Goal: Book appointment/travel/reservation

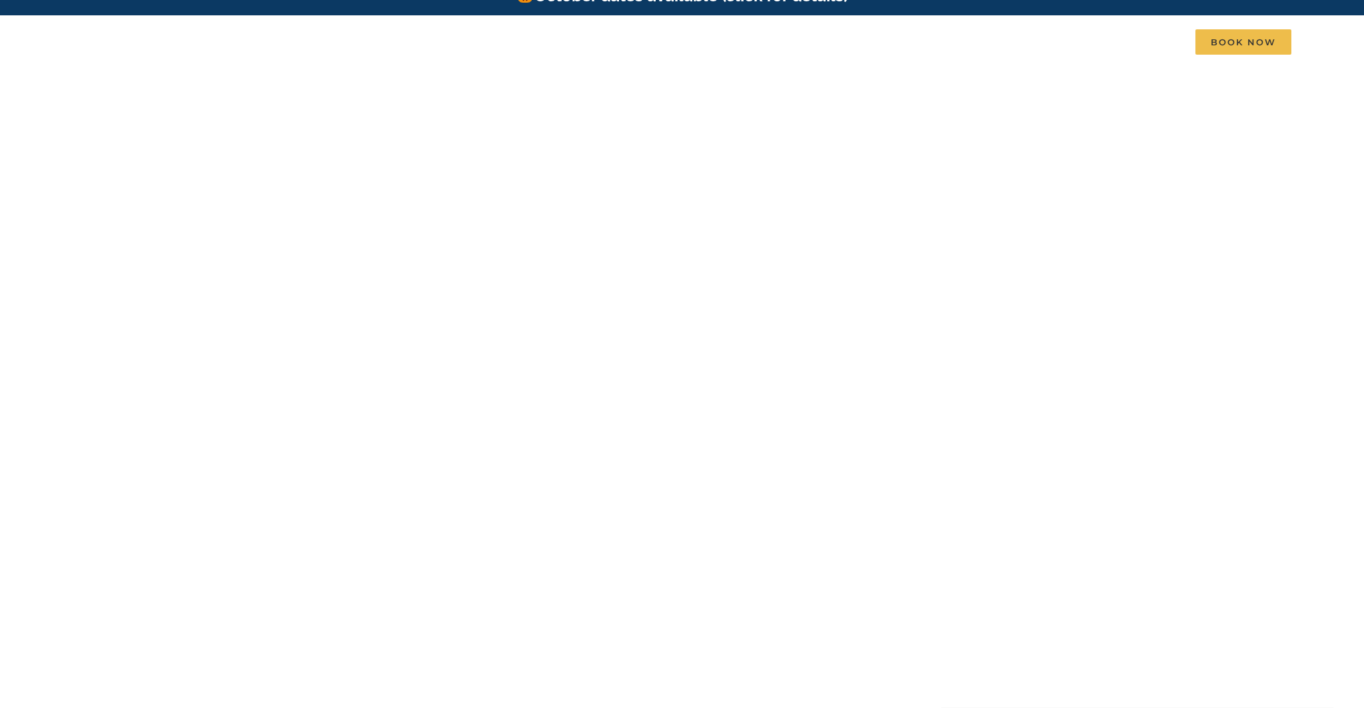
scroll to position [25, 0]
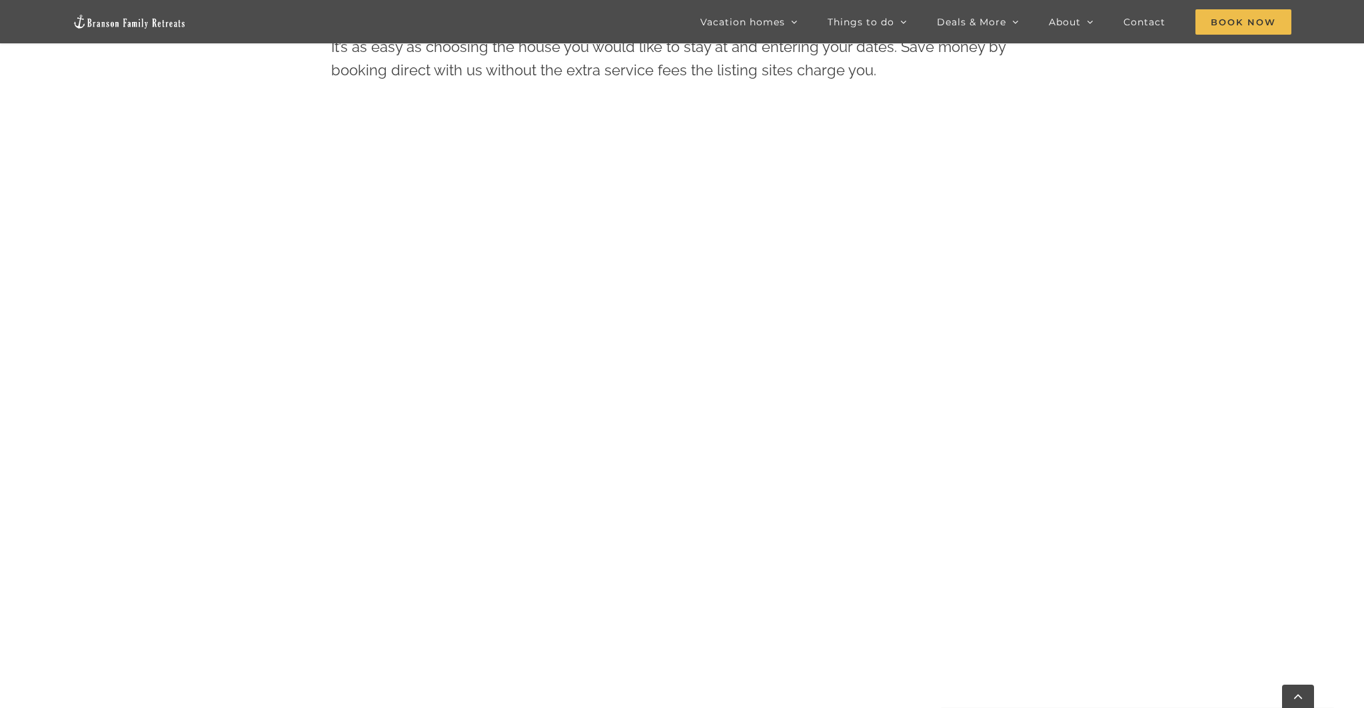
scroll to position [842, 0]
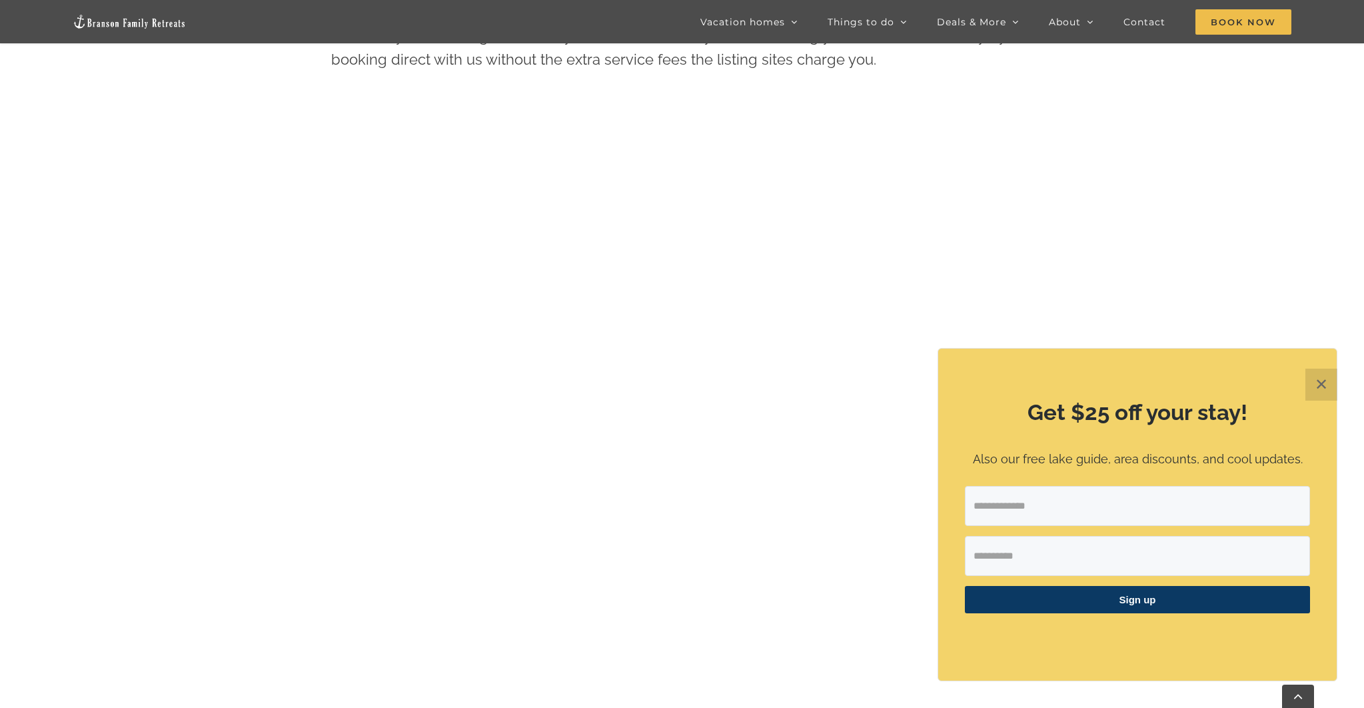
click at [1318, 383] on button "✕" at bounding box center [1322, 385] width 32 height 32
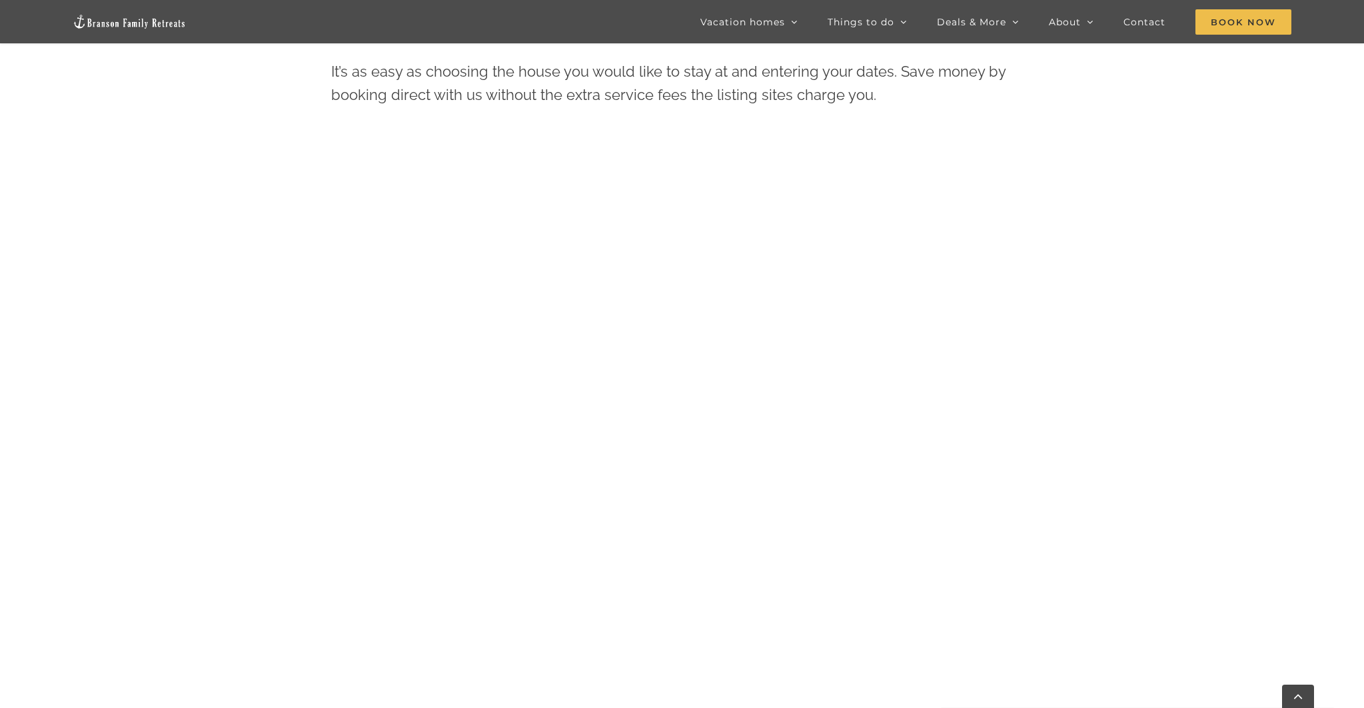
scroll to position [806, 0]
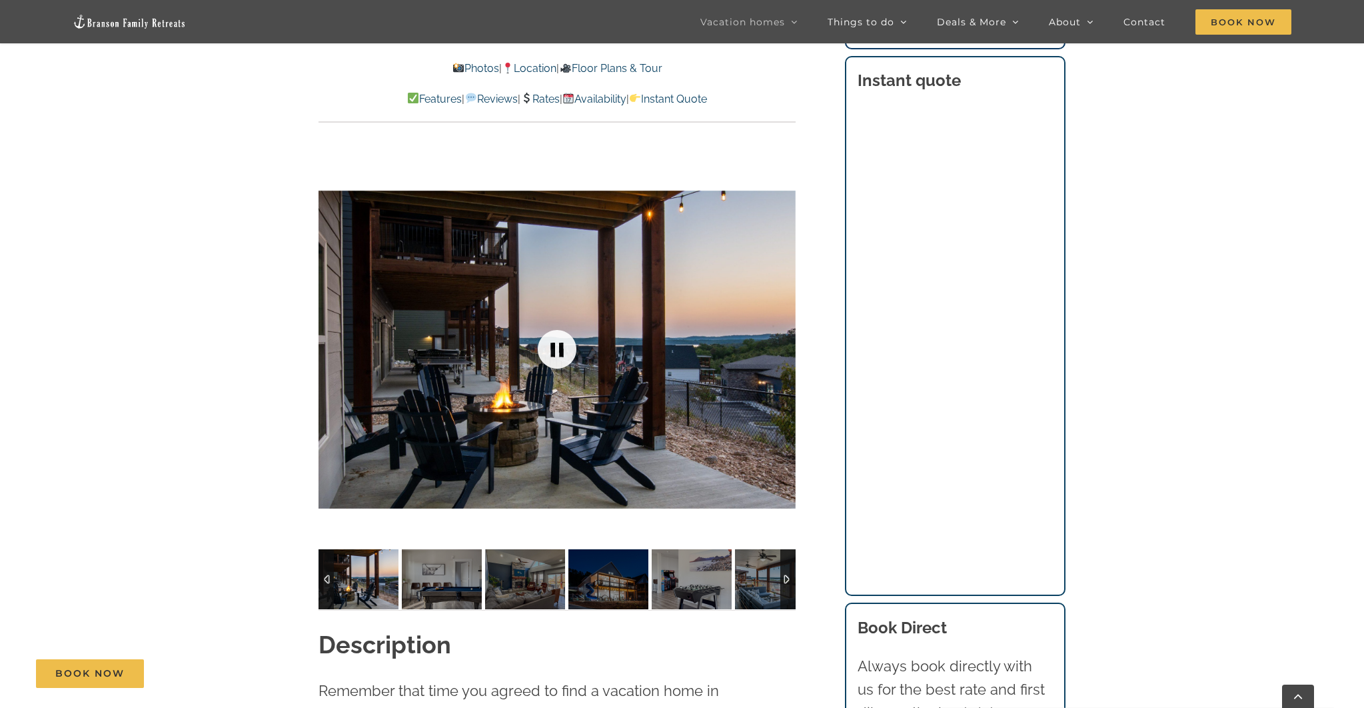
scroll to position [1026, 0]
click at [372, 585] on img at bounding box center [359, 579] width 80 height 60
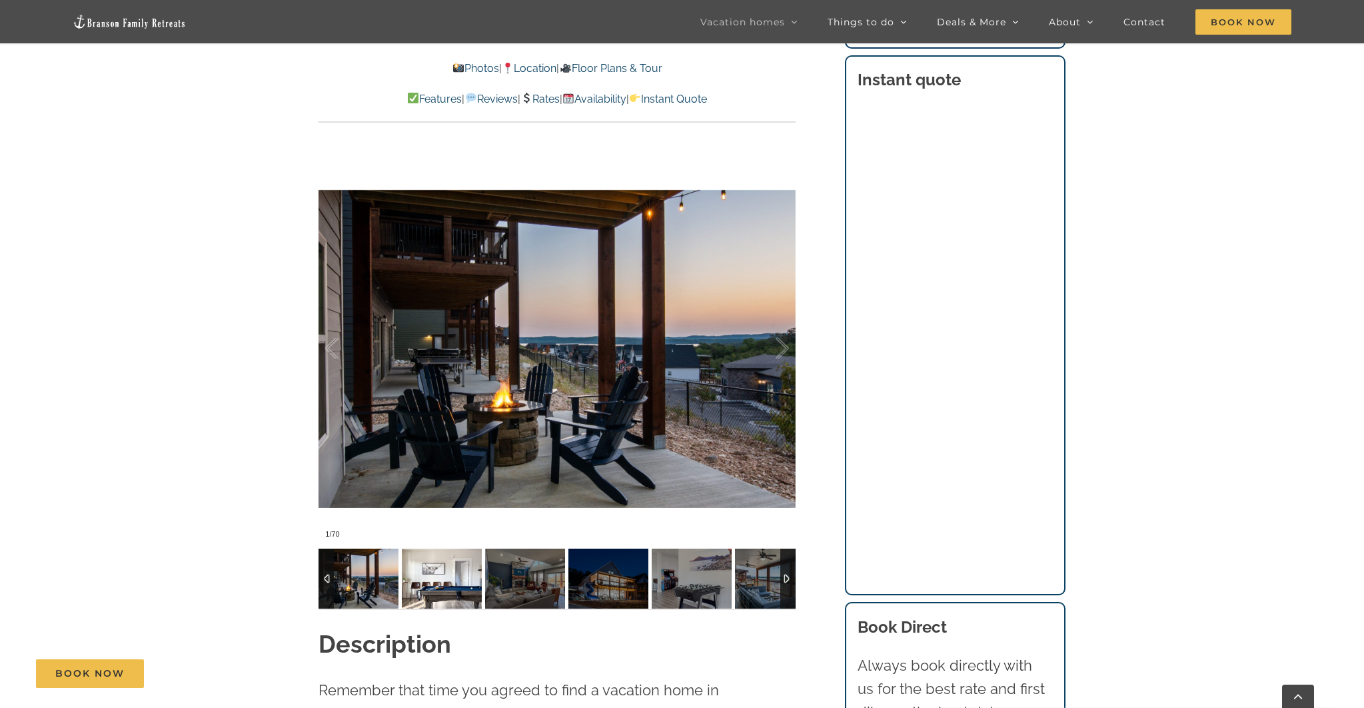
click at [458, 583] on img at bounding box center [442, 579] width 80 height 60
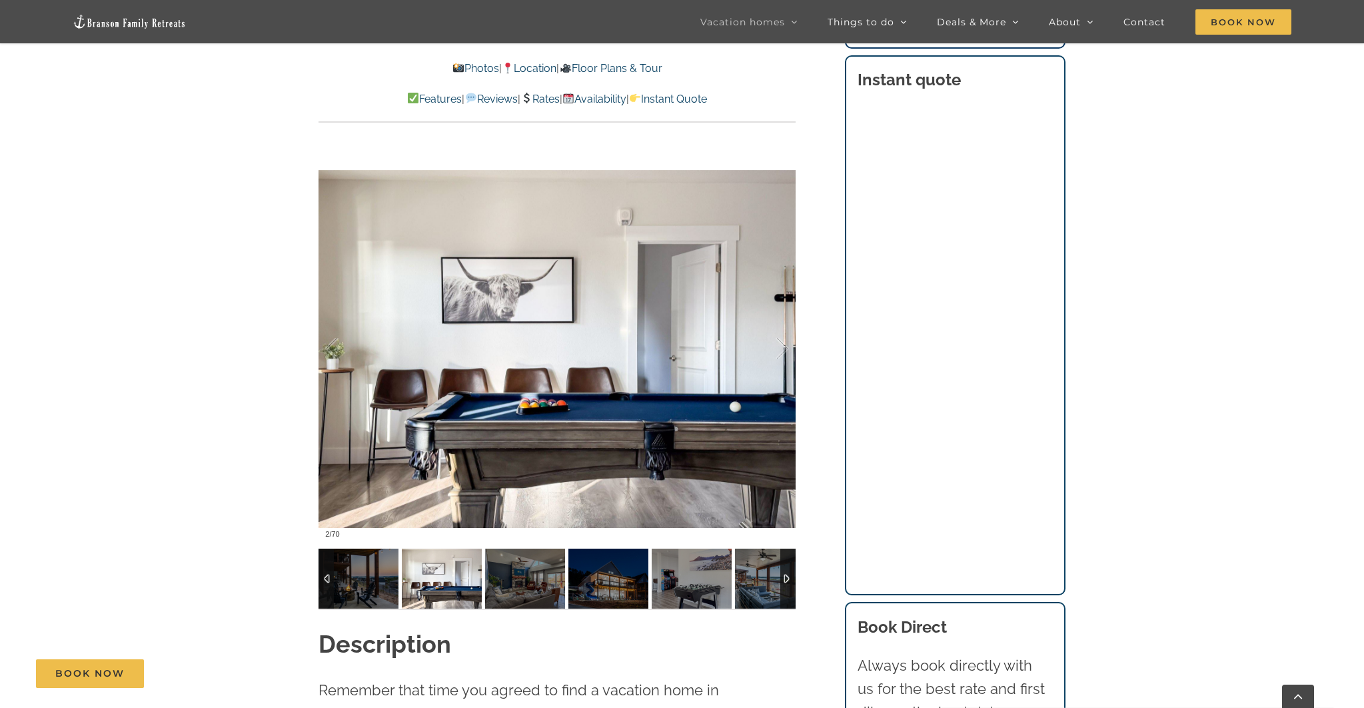
click at [789, 580] on div at bounding box center [787, 579] width 15 height 60
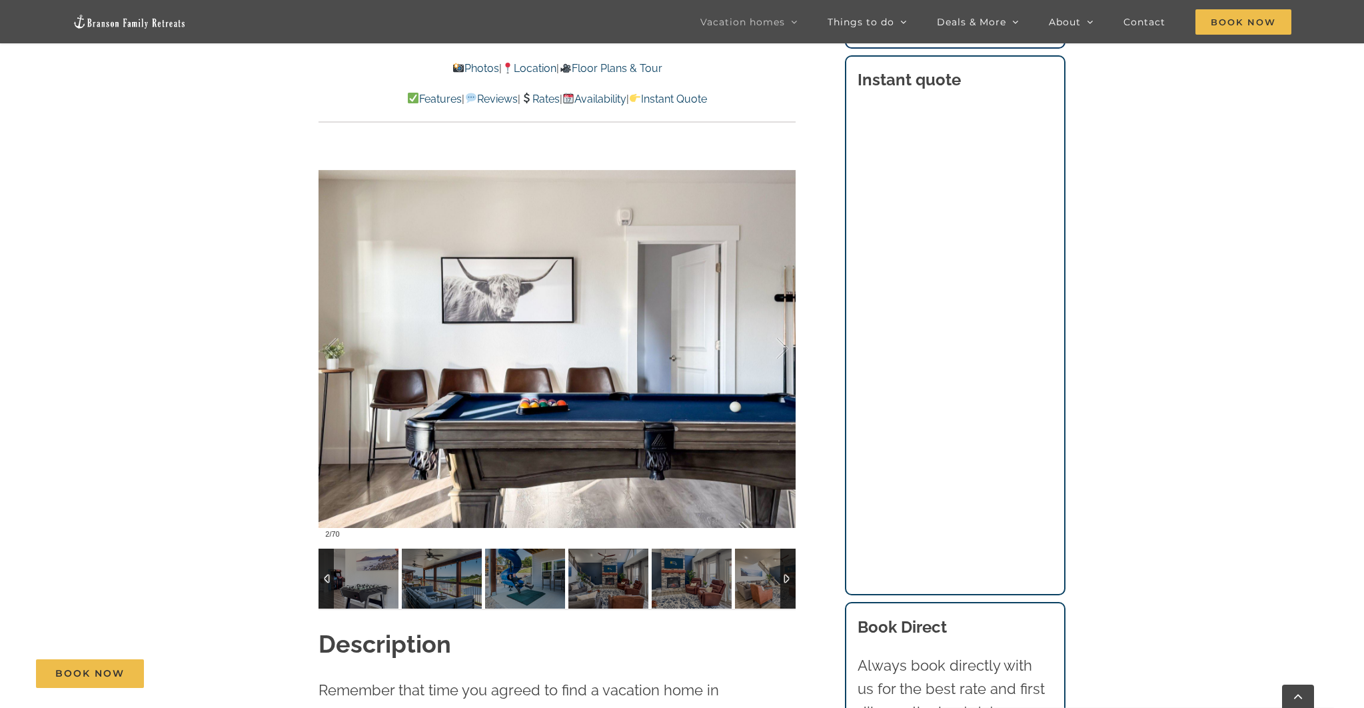
click at [327, 577] on div at bounding box center [326, 579] width 15 height 60
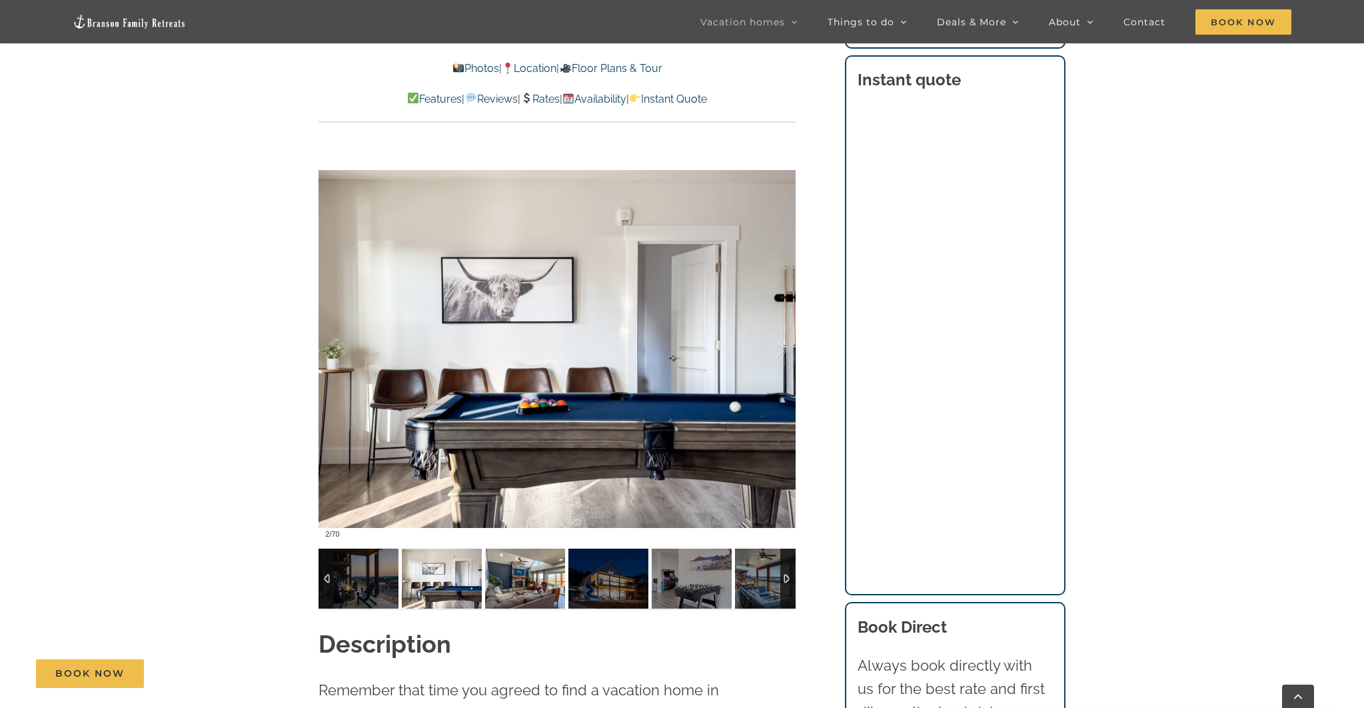
click at [523, 576] on img at bounding box center [525, 579] width 80 height 60
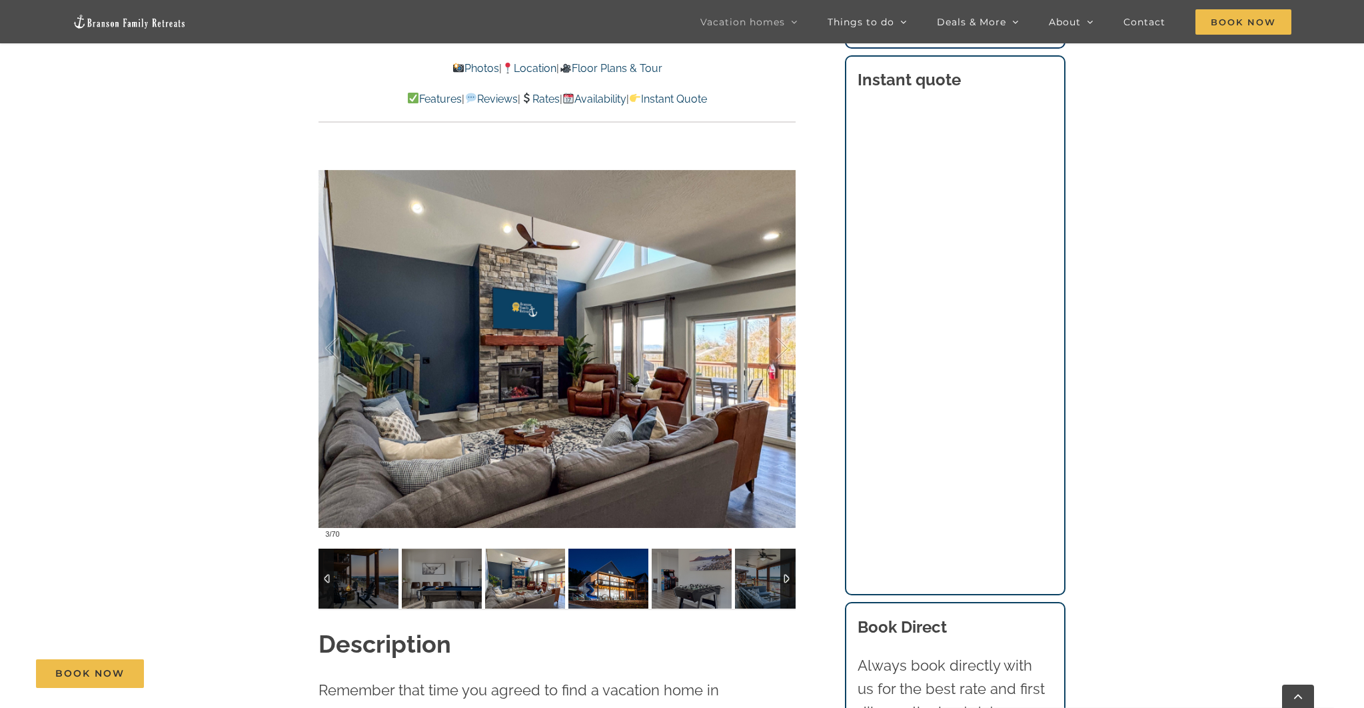
click at [593, 578] on img at bounding box center [609, 579] width 80 height 60
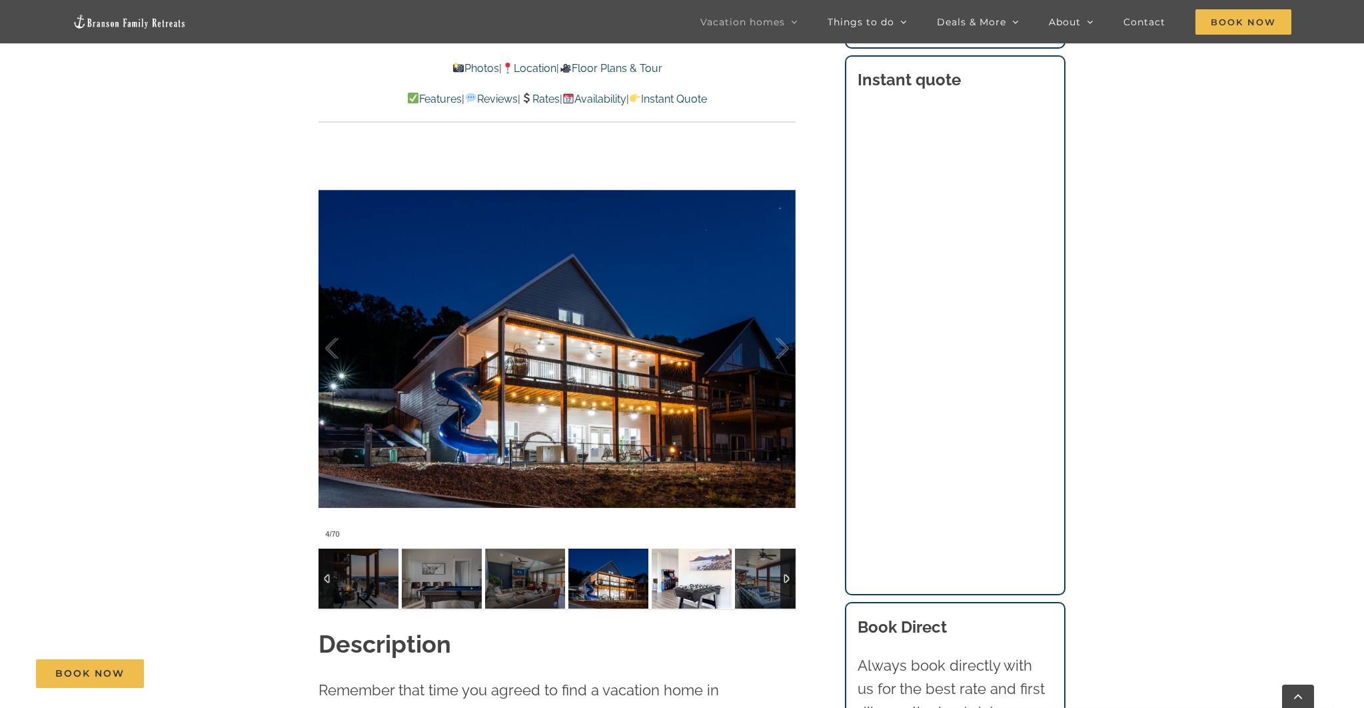
click at [683, 581] on img at bounding box center [692, 579] width 80 height 60
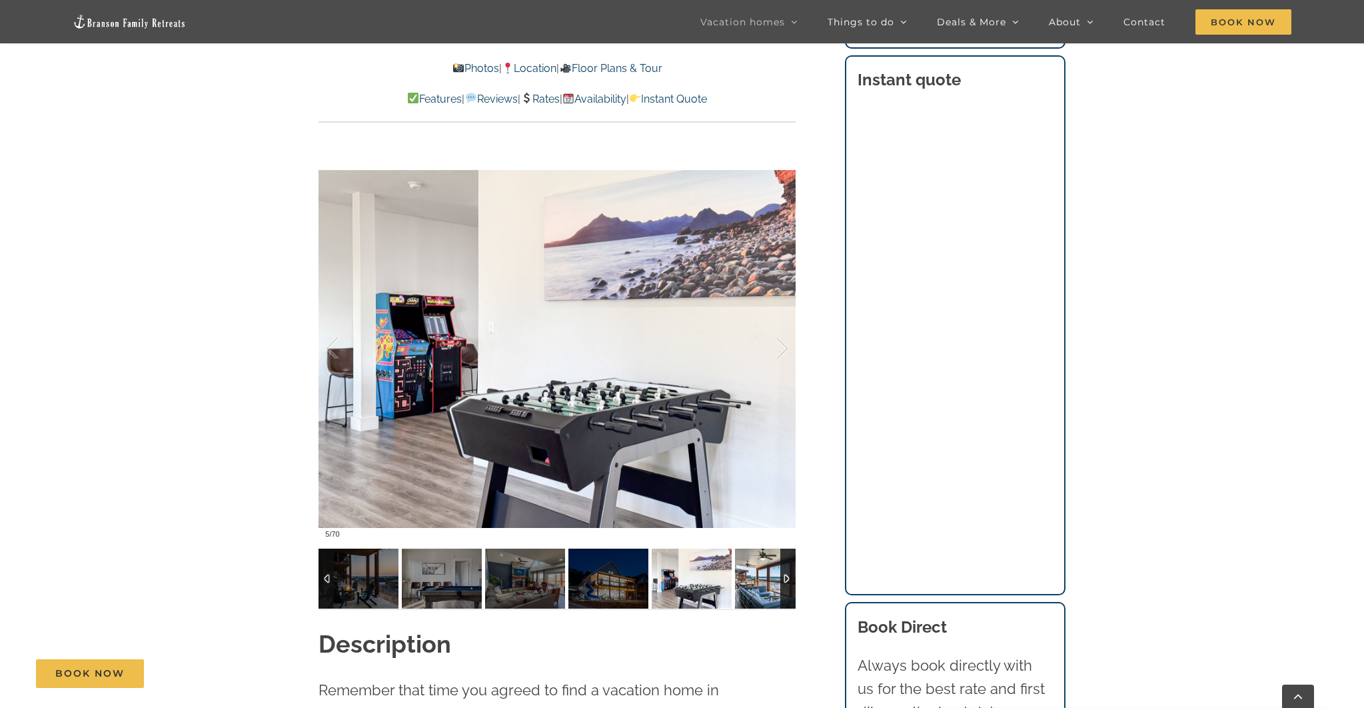
click at [766, 581] on img at bounding box center [775, 579] width 80 height 60
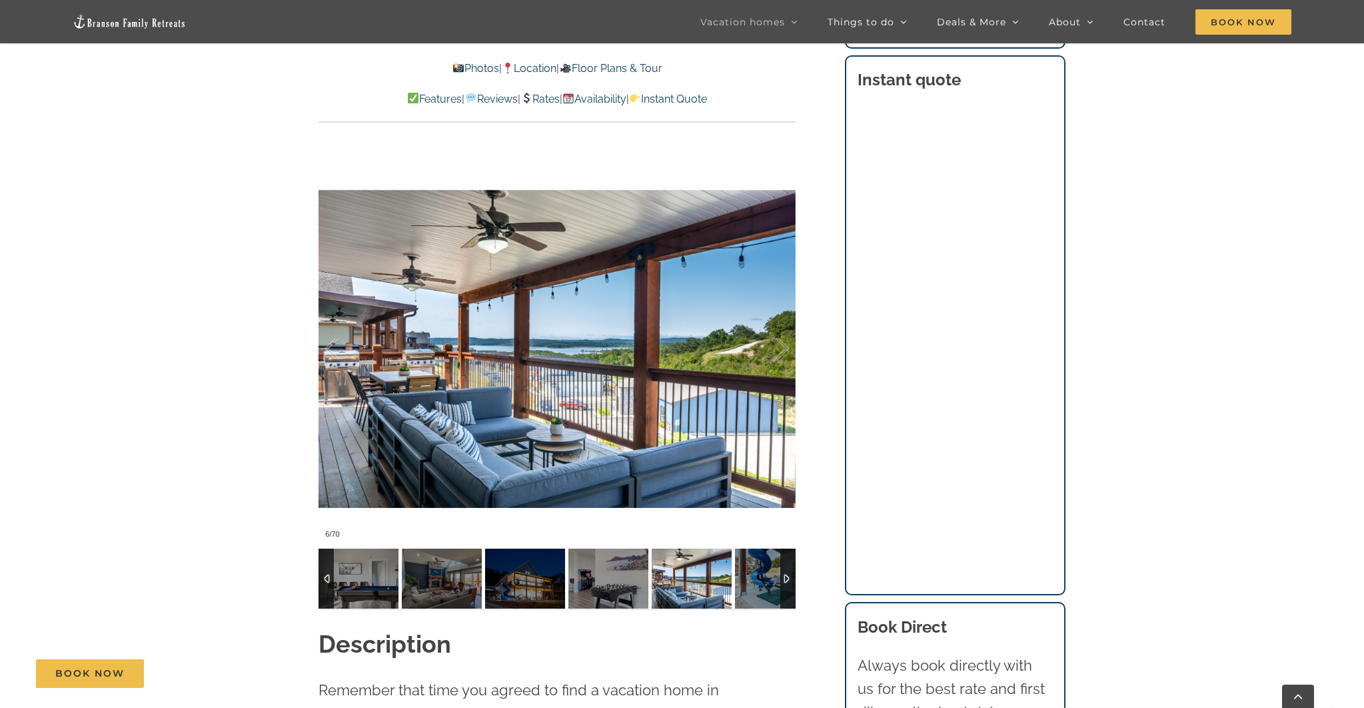
click at [789, 577] on div at bounding box center [787, 579] width 15 height 60
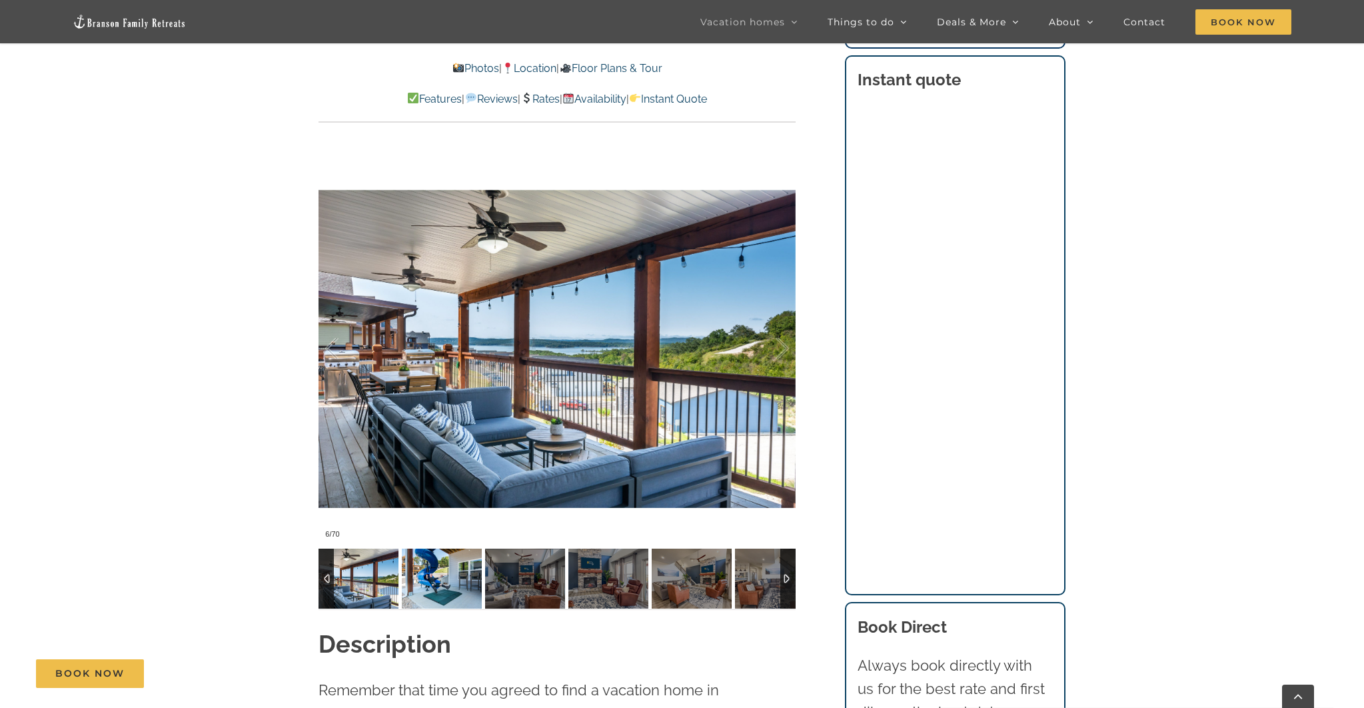
click at [459, 580] on img at bounding box center [442, 579] width 80 height 60
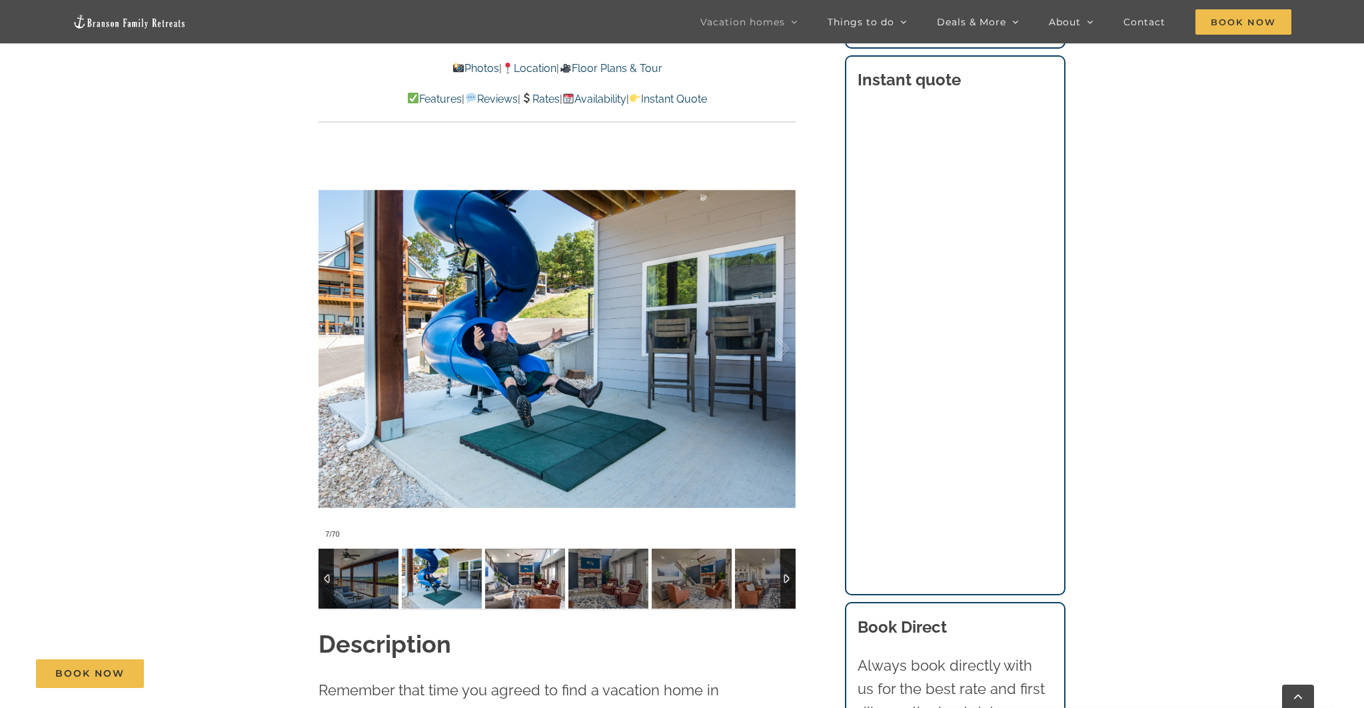
click at [513, 579] on img at bounding box center [525, 579] width 80 height 60
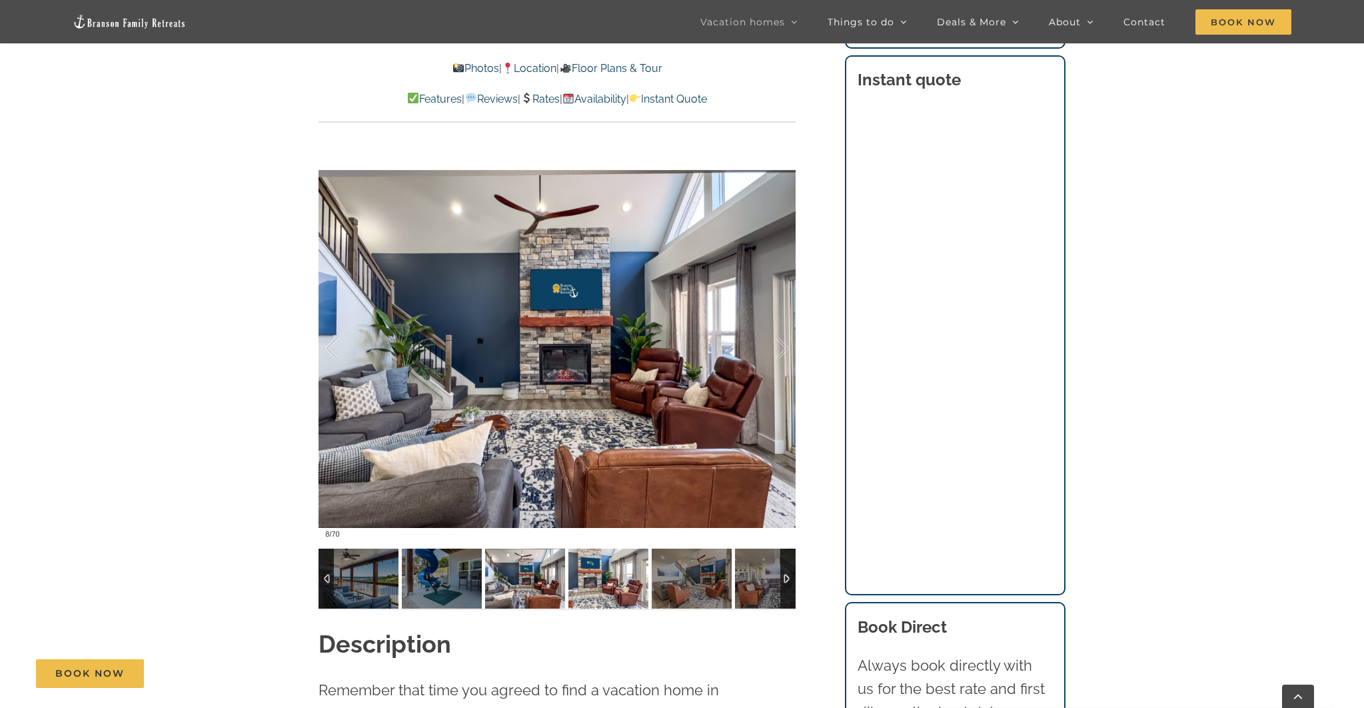
click at [605, 577] on img at bounding box center [609, 579] width 80 height 60
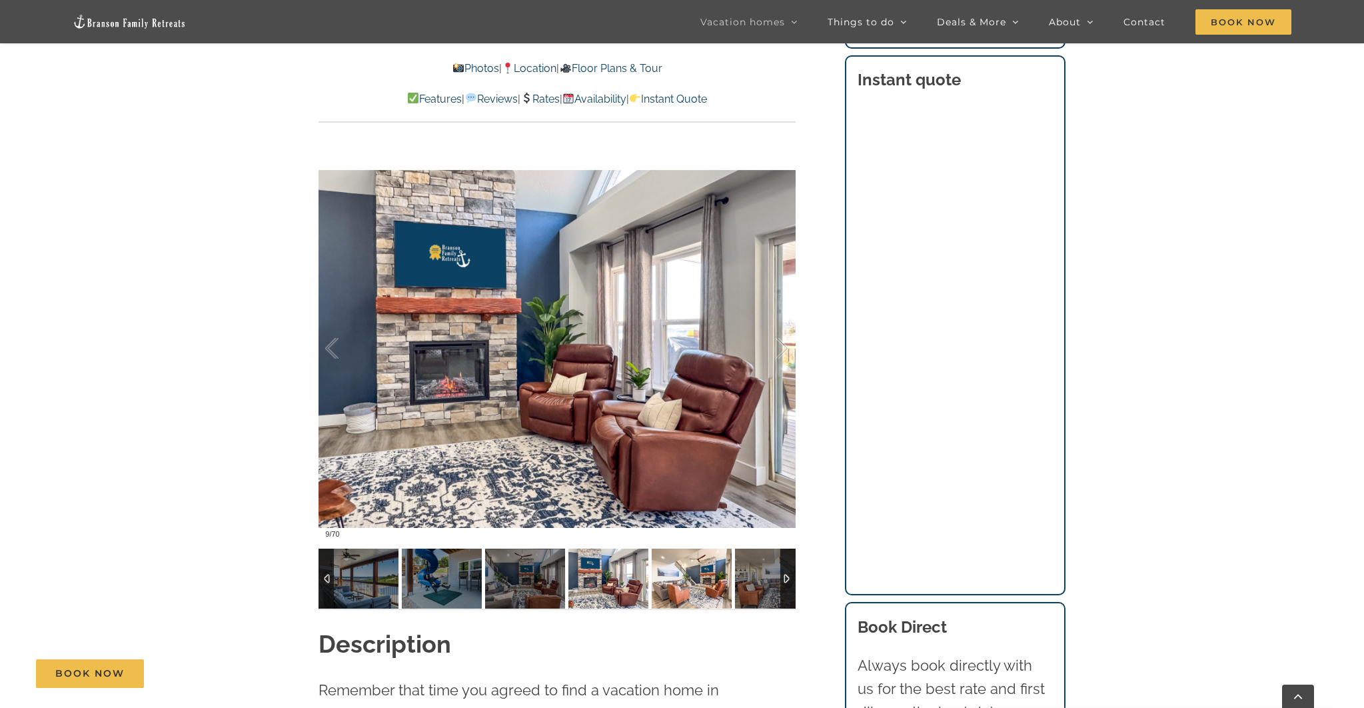
click at [684, 574] on img at bounding box center [692, 579] width 80 height 60
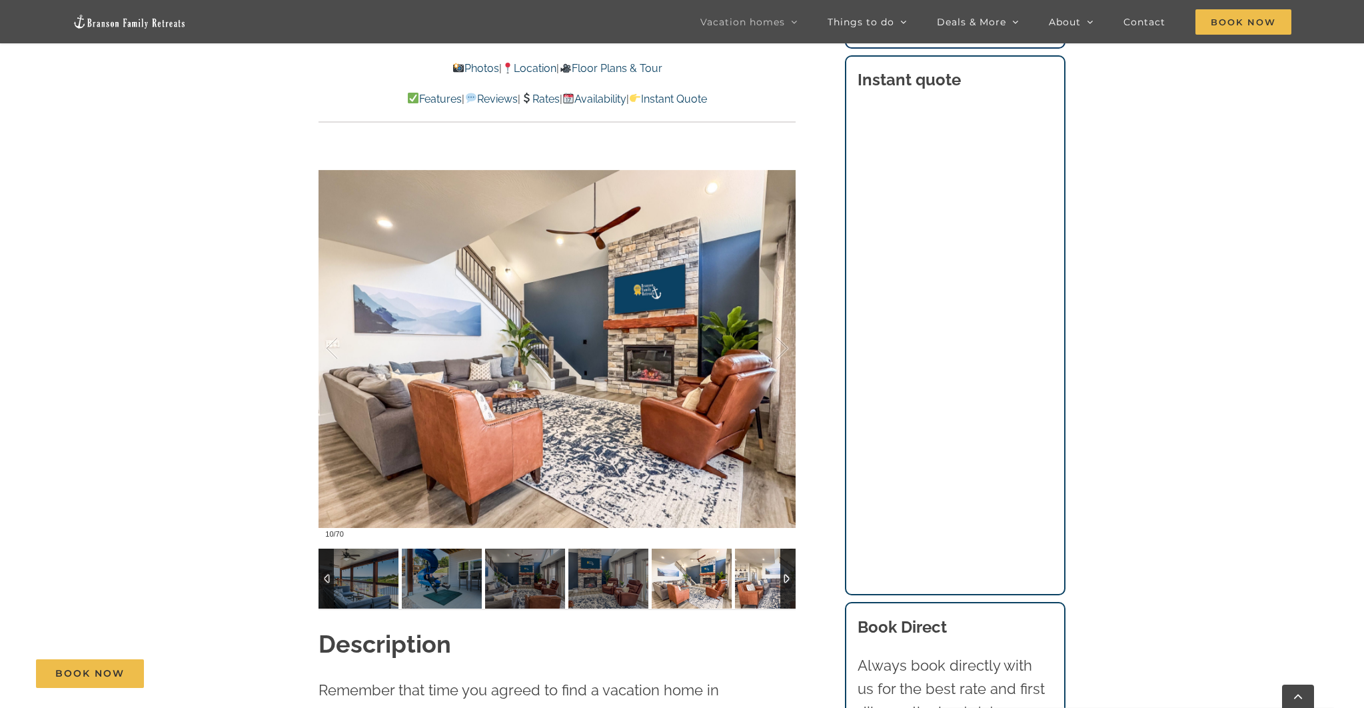
click at [750, 577] on img at bounding box center [775, 579] width 80 height 60
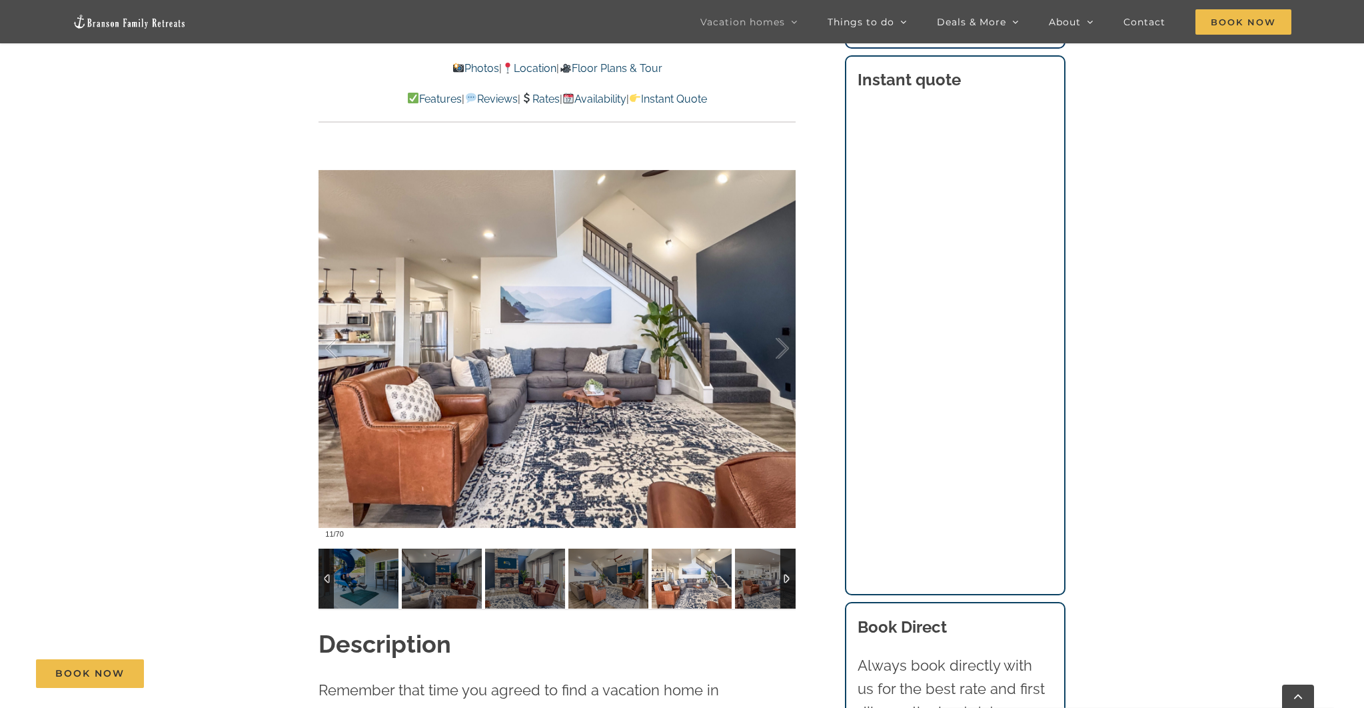
click at [788, 577] on div at bounding box center [787, 579] width 15 height 60
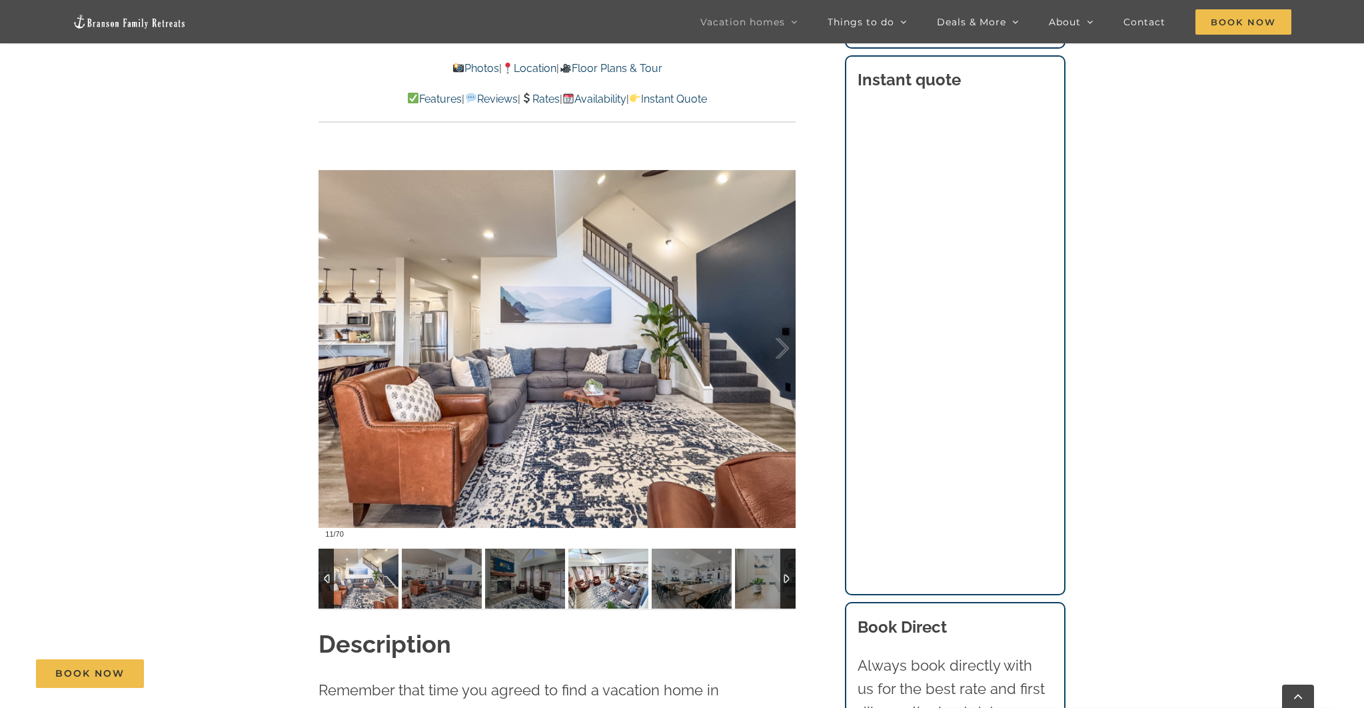
drag, startPoint x: 622, startPoint y: 576, endPoint x: 650, endPoint y: 579, distance: 28.1
click at [622, 576] on img at bounding box center [609, 579] width 80 height 60
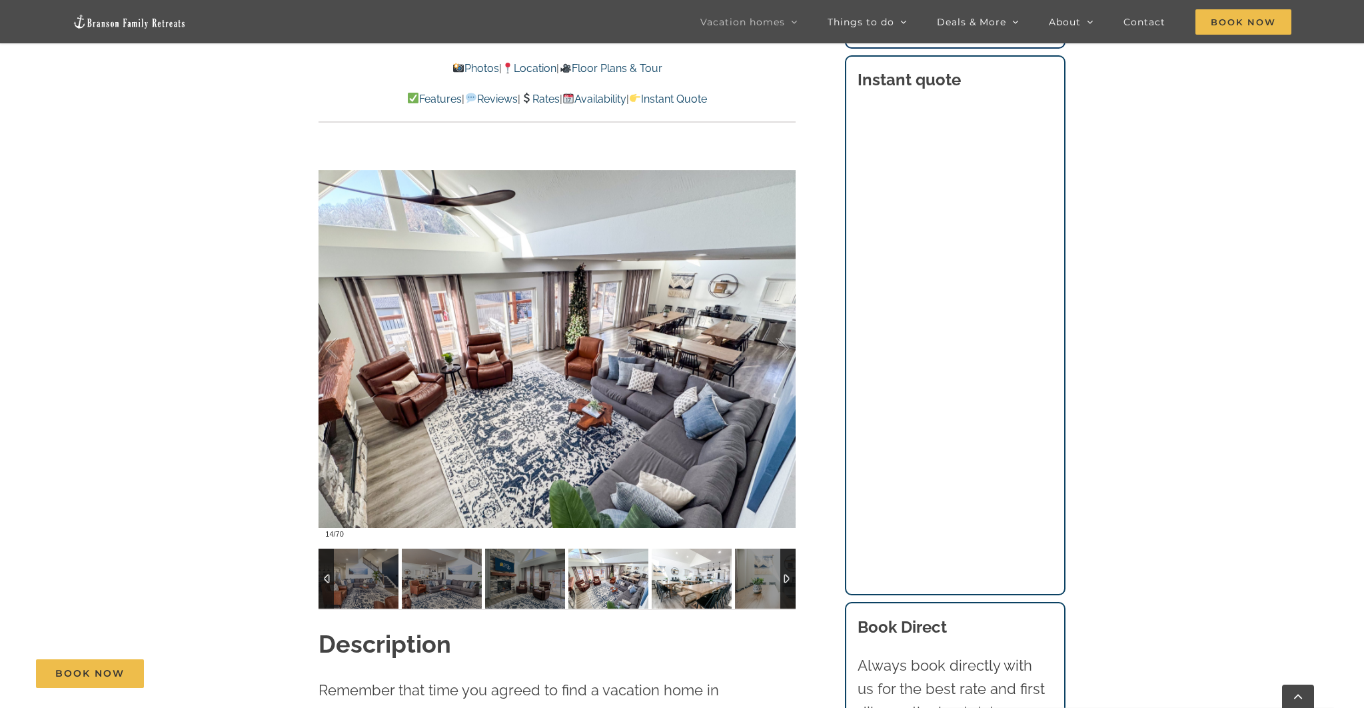
click at [682, 579] on img at bounding box center [692, 579] width 80 height 60
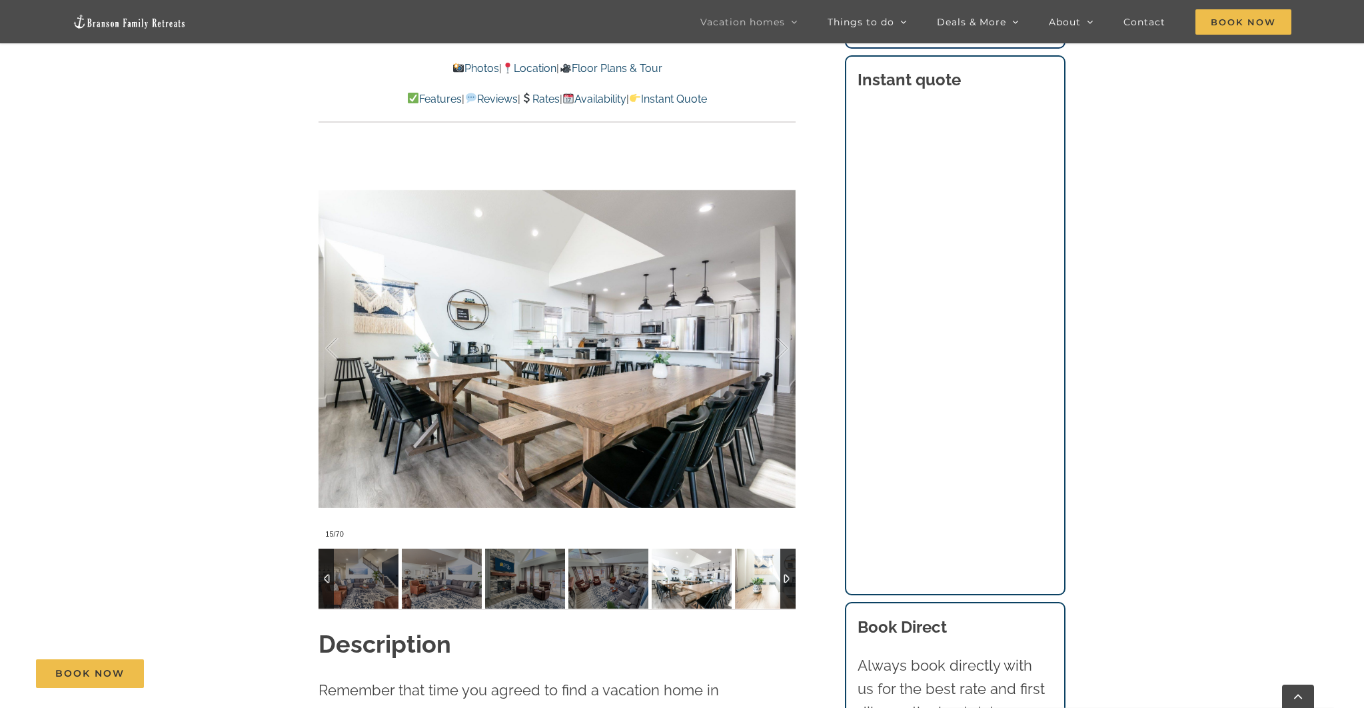
click at [774, 587] on img at bounding box center [775, 579] width 80 height 60
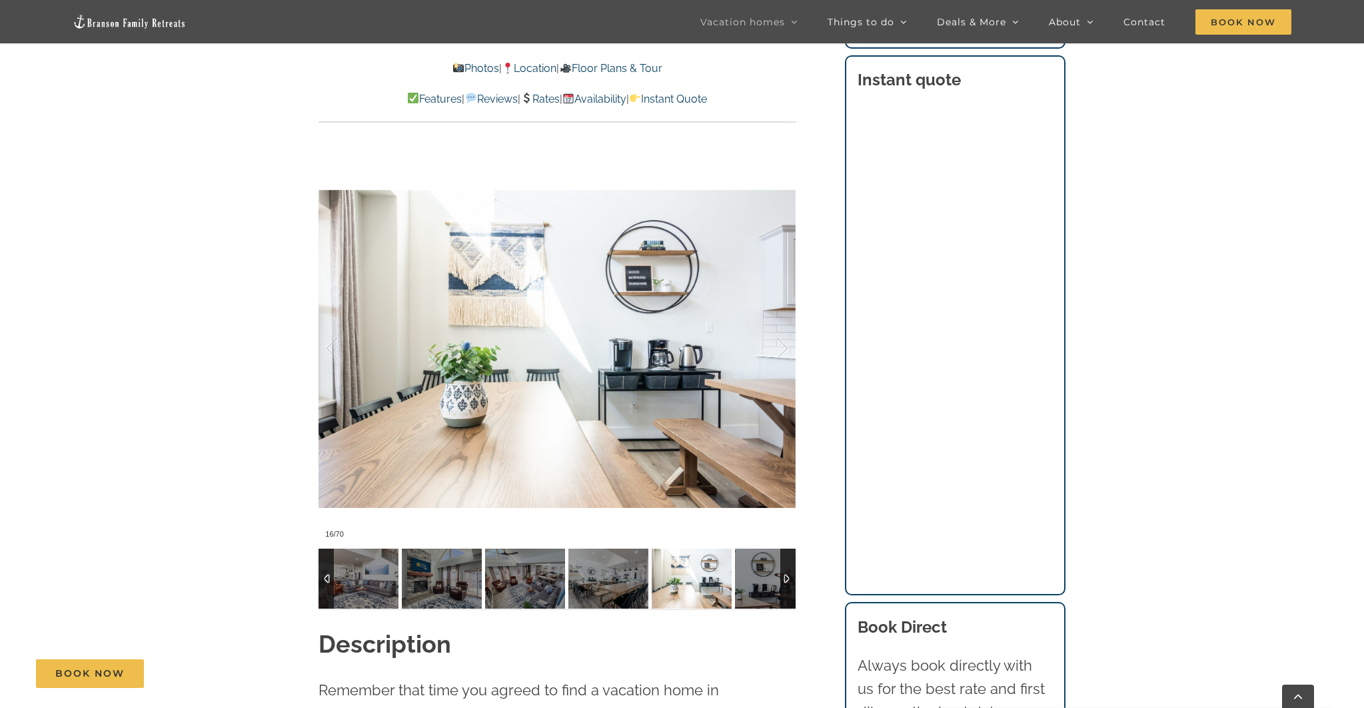
click at [785, 580] on div at bounding box center [787, 579] width 15 height 60
